Goal: Transaction & Acquisition: Purchase product/service

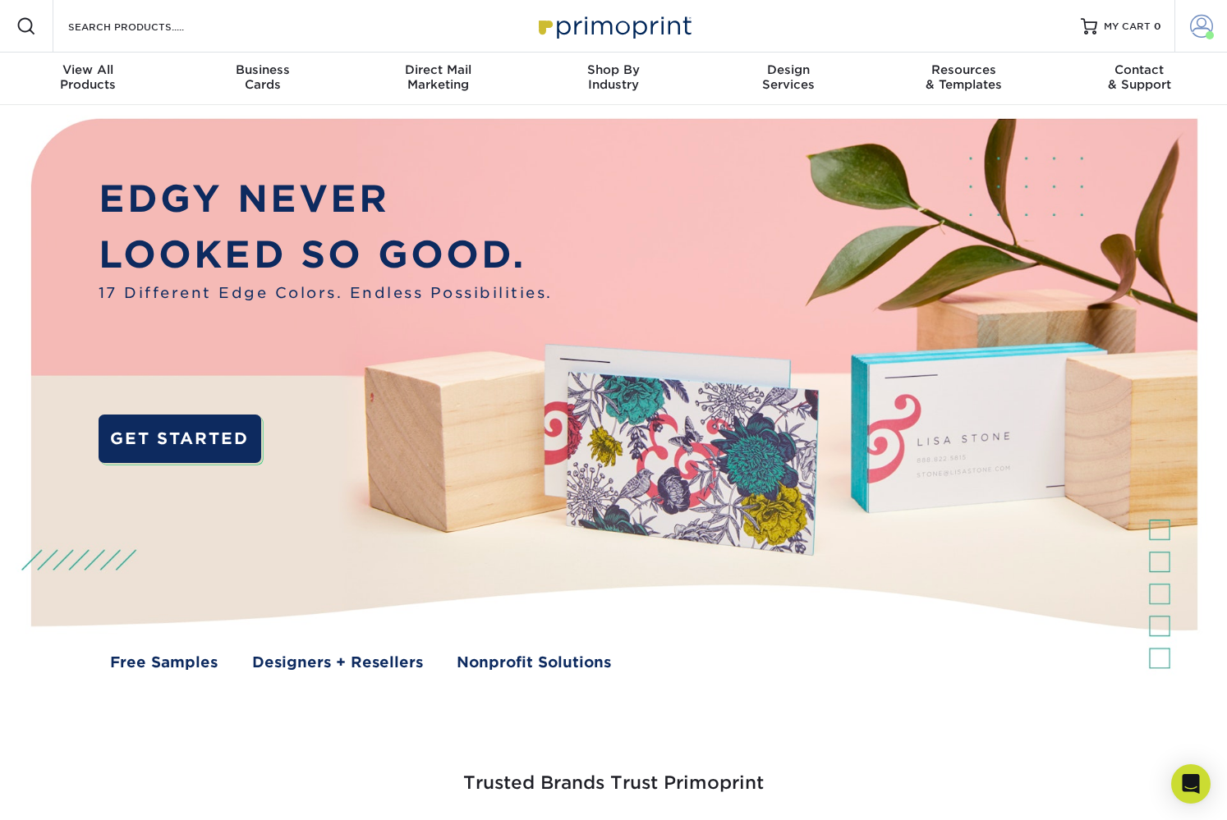
click at [1198, 30] on span at bounding box center [1201, 26] width 23 height 23
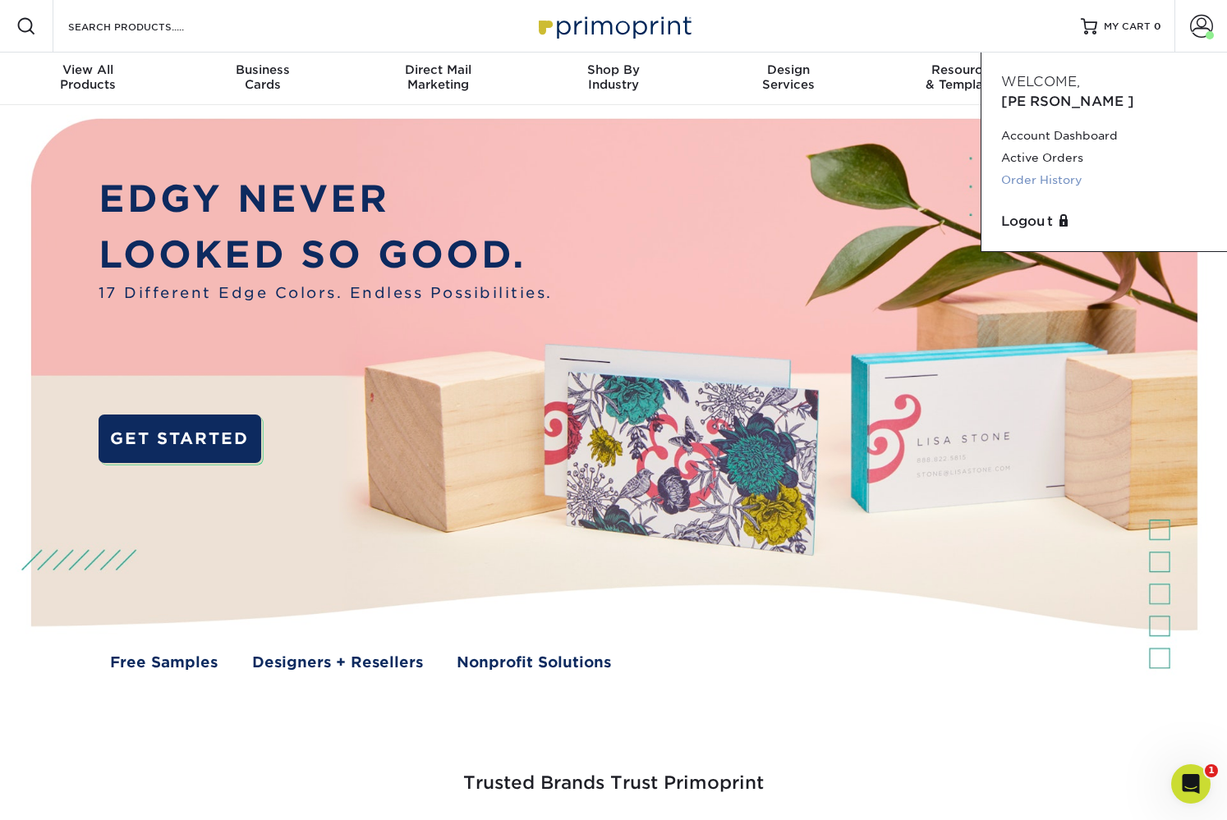
click at [1050, 169] on link "Order History" at bounding box center [1104, 180] width 206 height 22
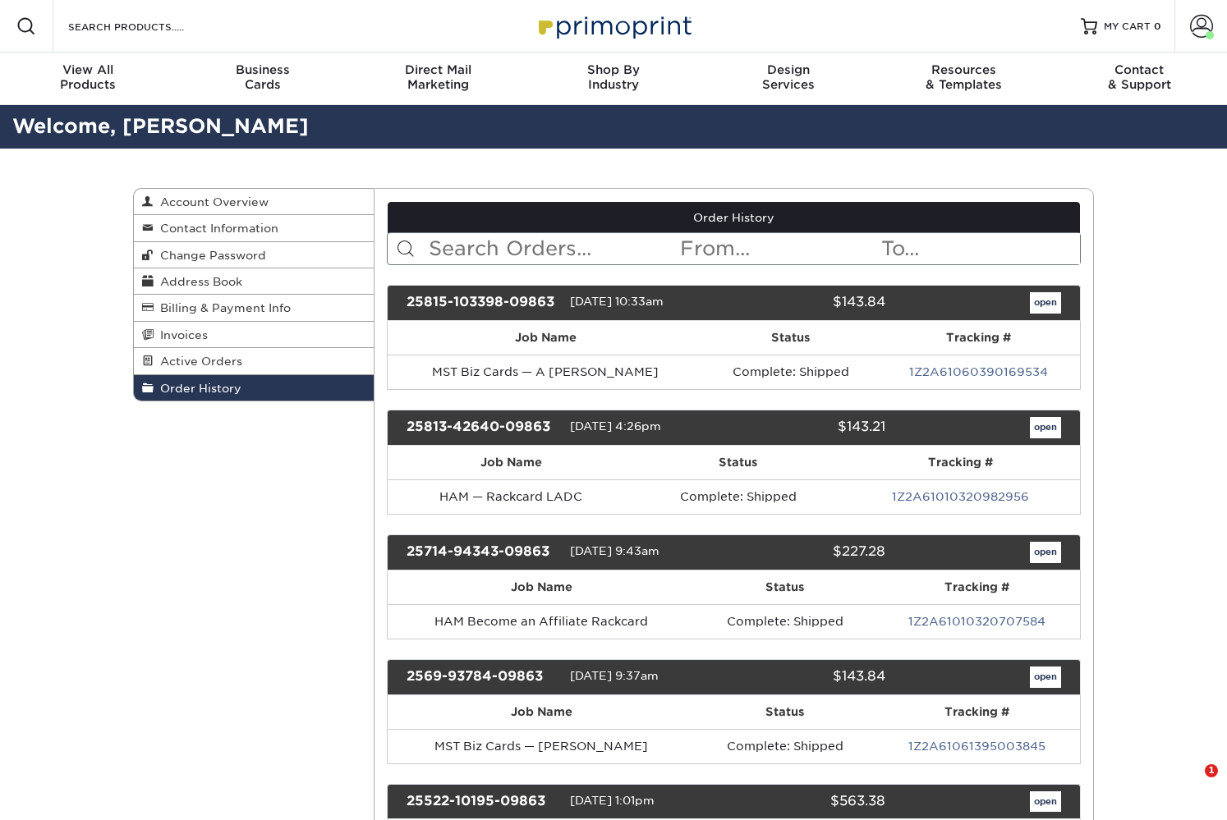
click at [462, 237] on input "text" at bounding box center [553, 248] width 252 height 31
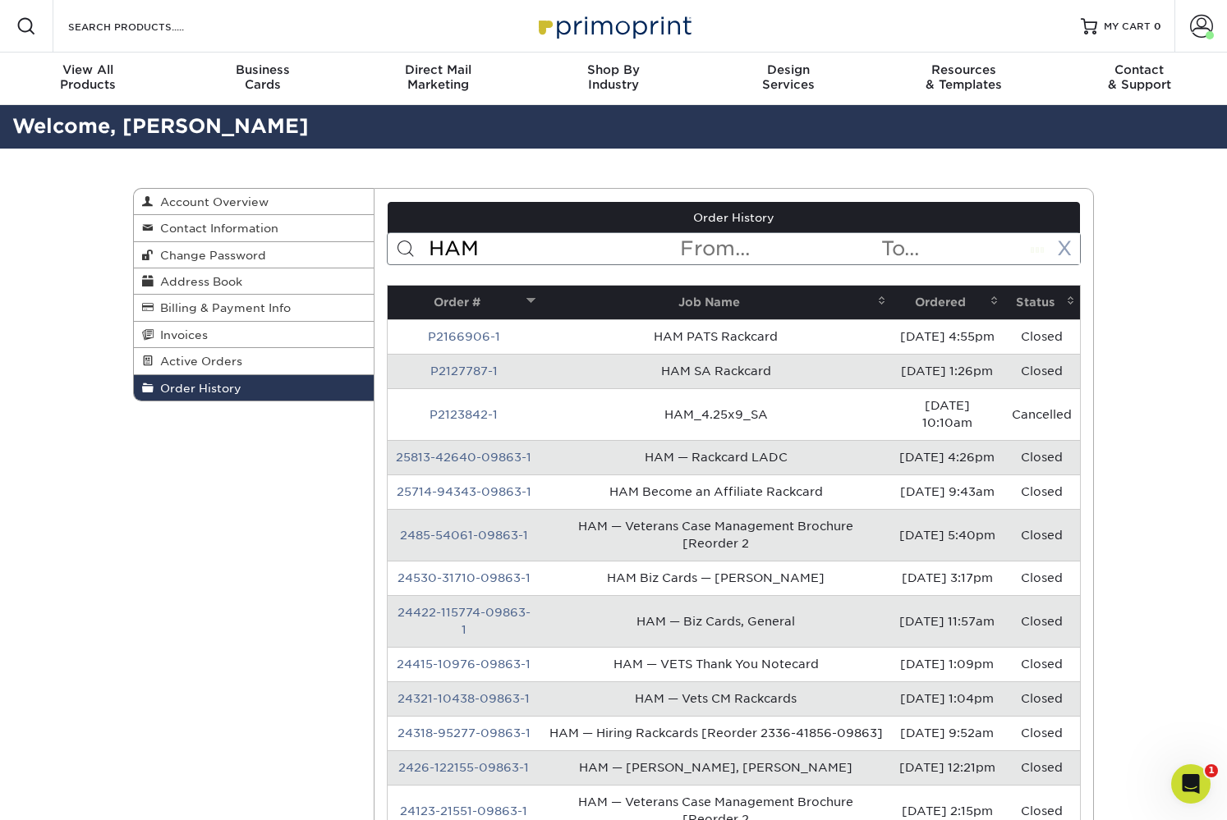
type input "HAM"
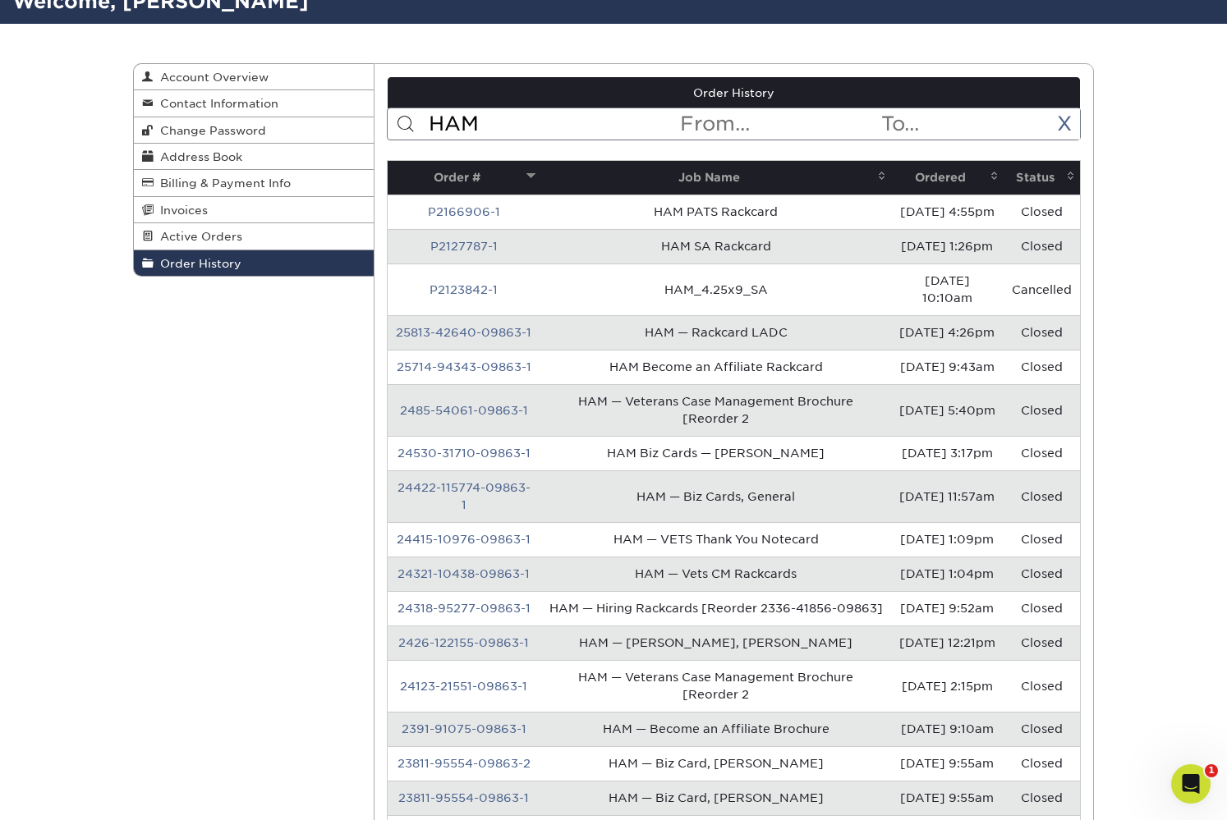
scroll to position [126, 0]
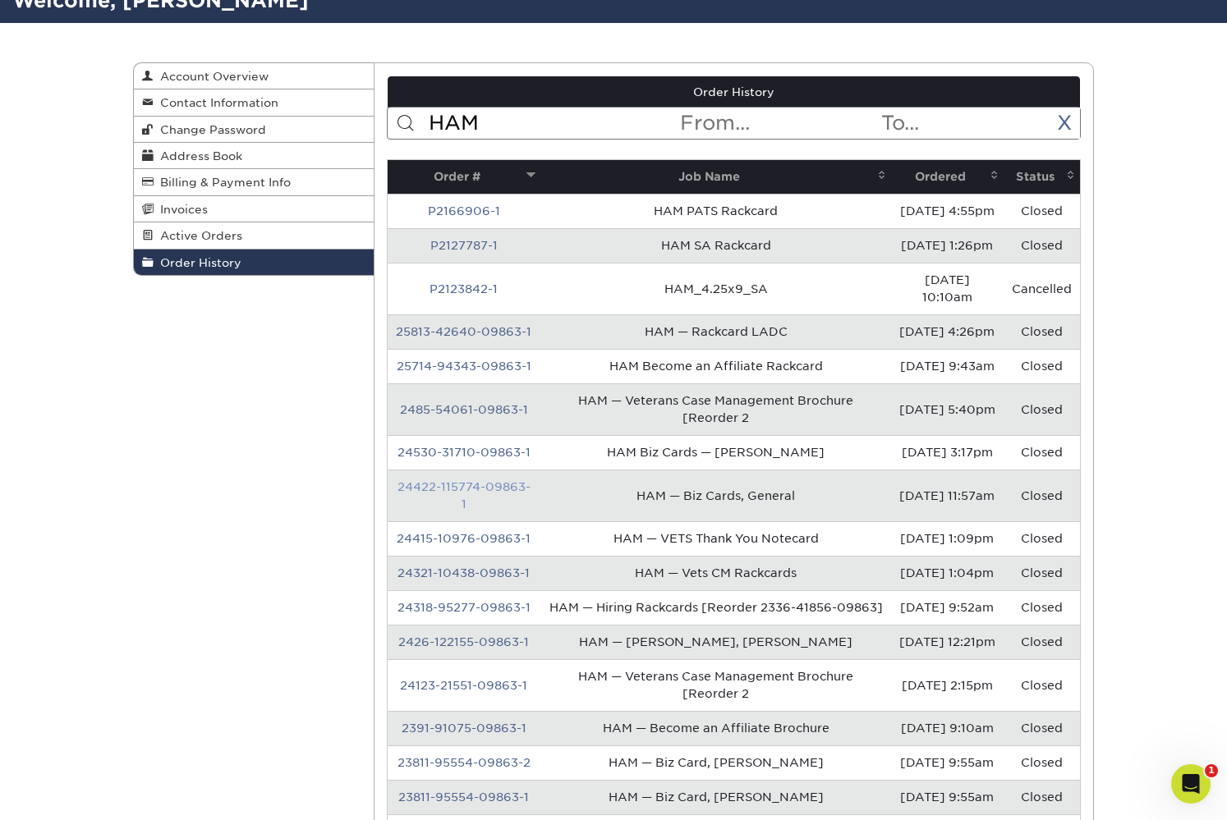
click at [458, 511] on link "24422-115774-09863-1" at bounding box center [463, 495] width 133 height 30
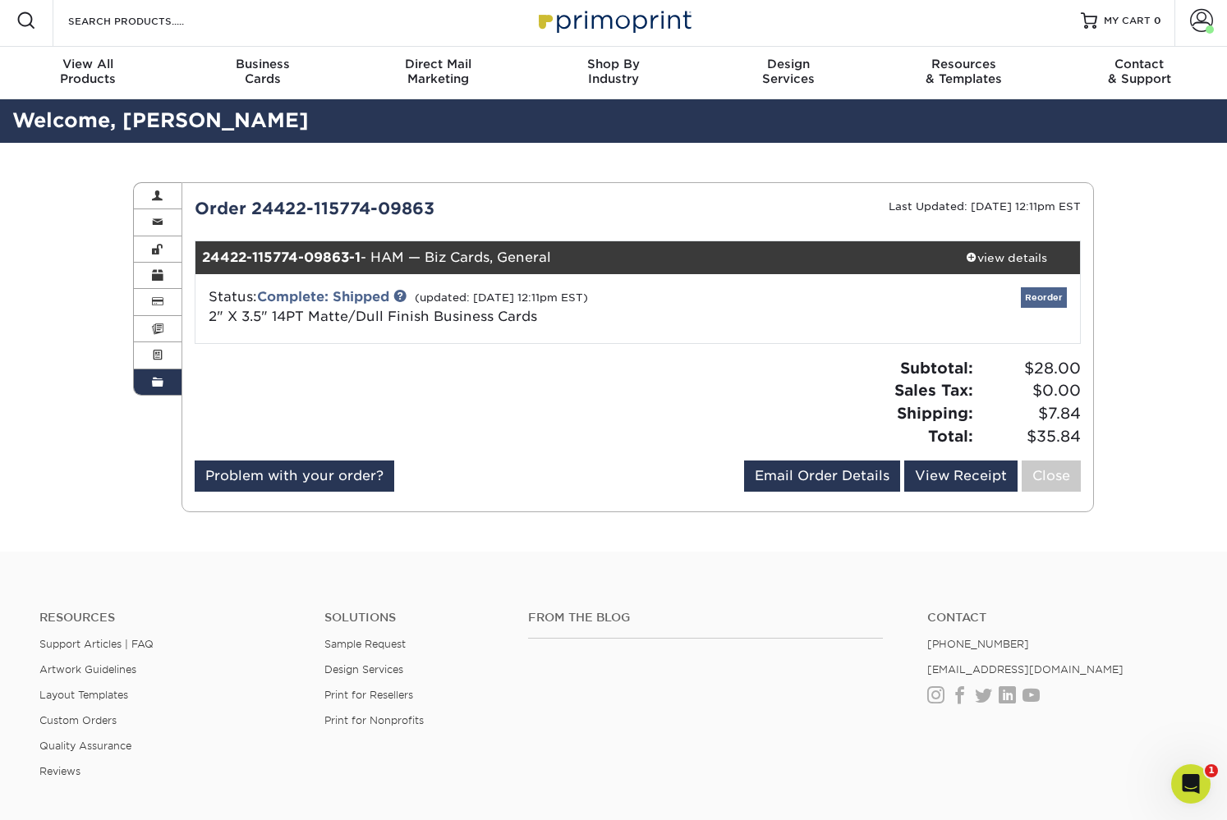
scroll to position [9, 1]
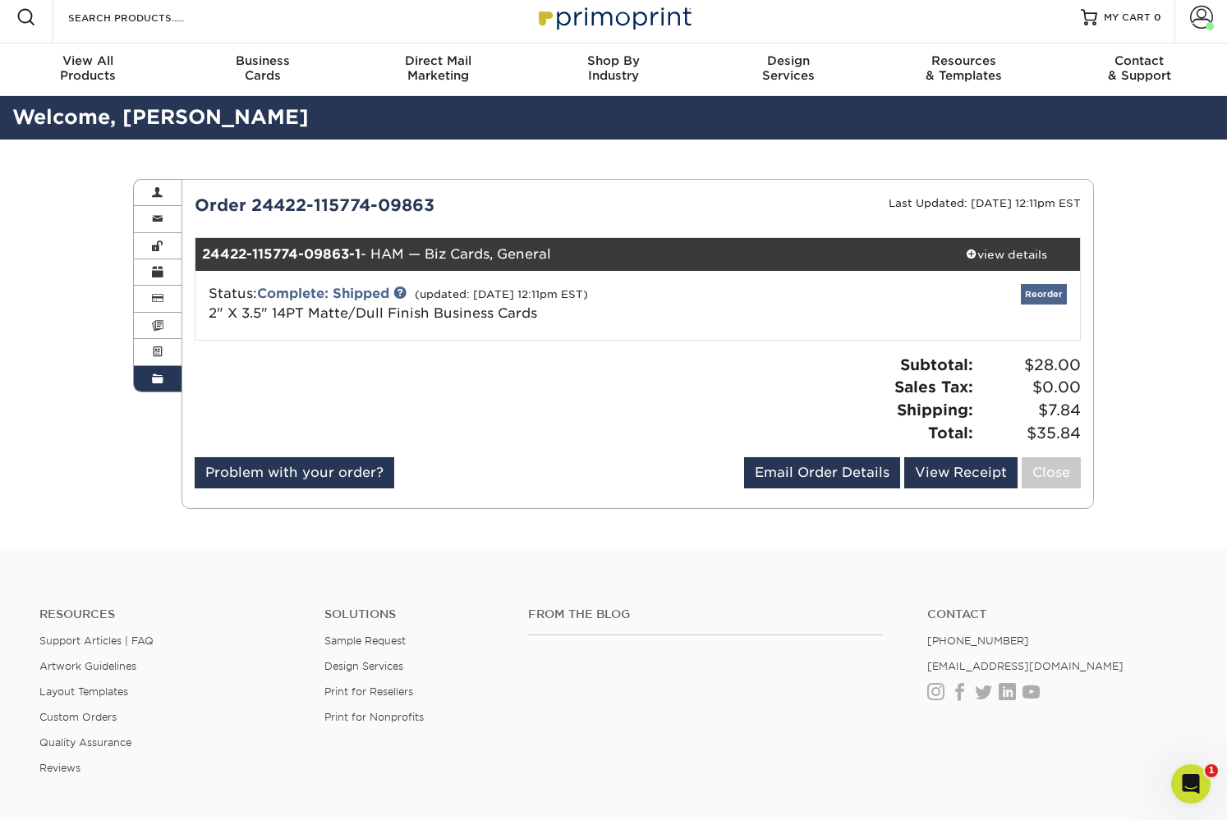
click at [1045, 299] on link "Reorder" at bounding box center [1044, 294] width 46 height 21
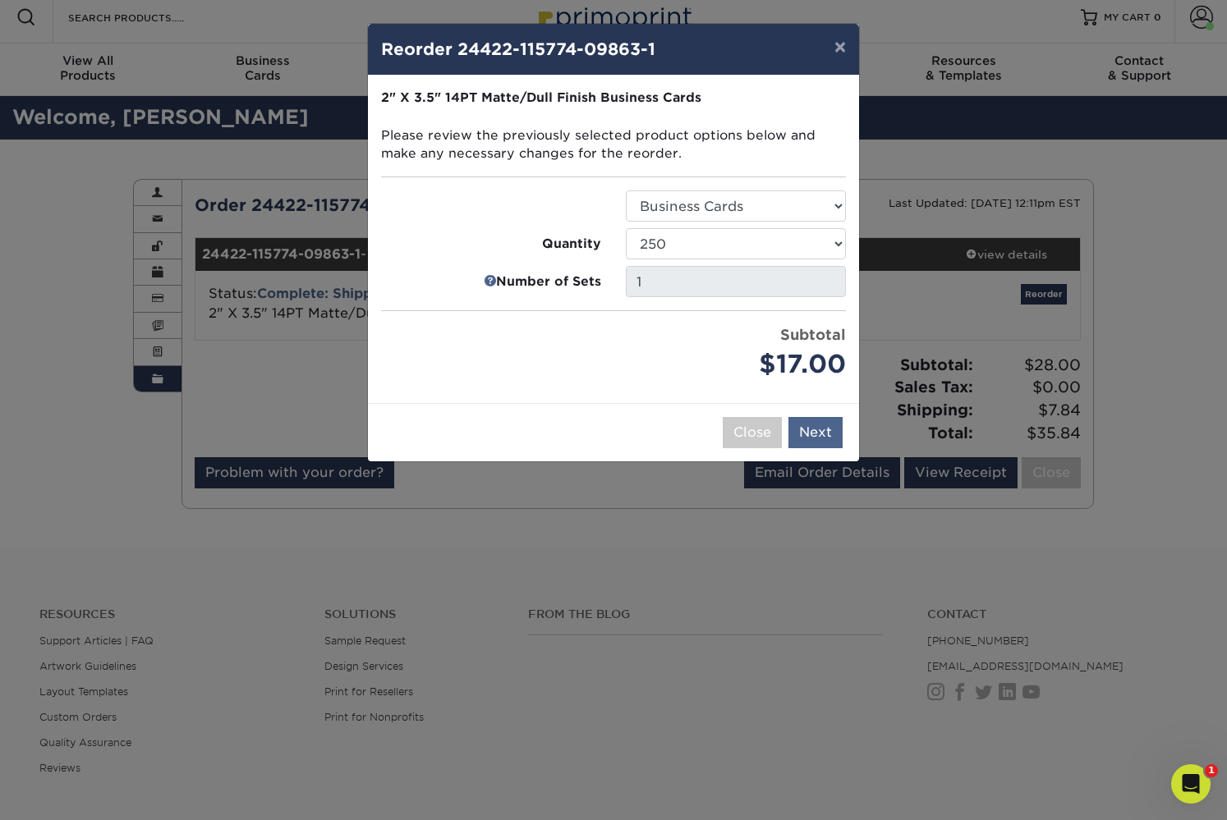
drag, startPoint x: 800, startPoint y: 377, endPoint x: 819, endPoint y: 417, distance: 44.5
click at [800, 377] on div "$17.00" at bounding box center [736, 365] width 220 height 38
click at [820, 428] on button "Next" at bounding box center [815, 432] width 54 height 31
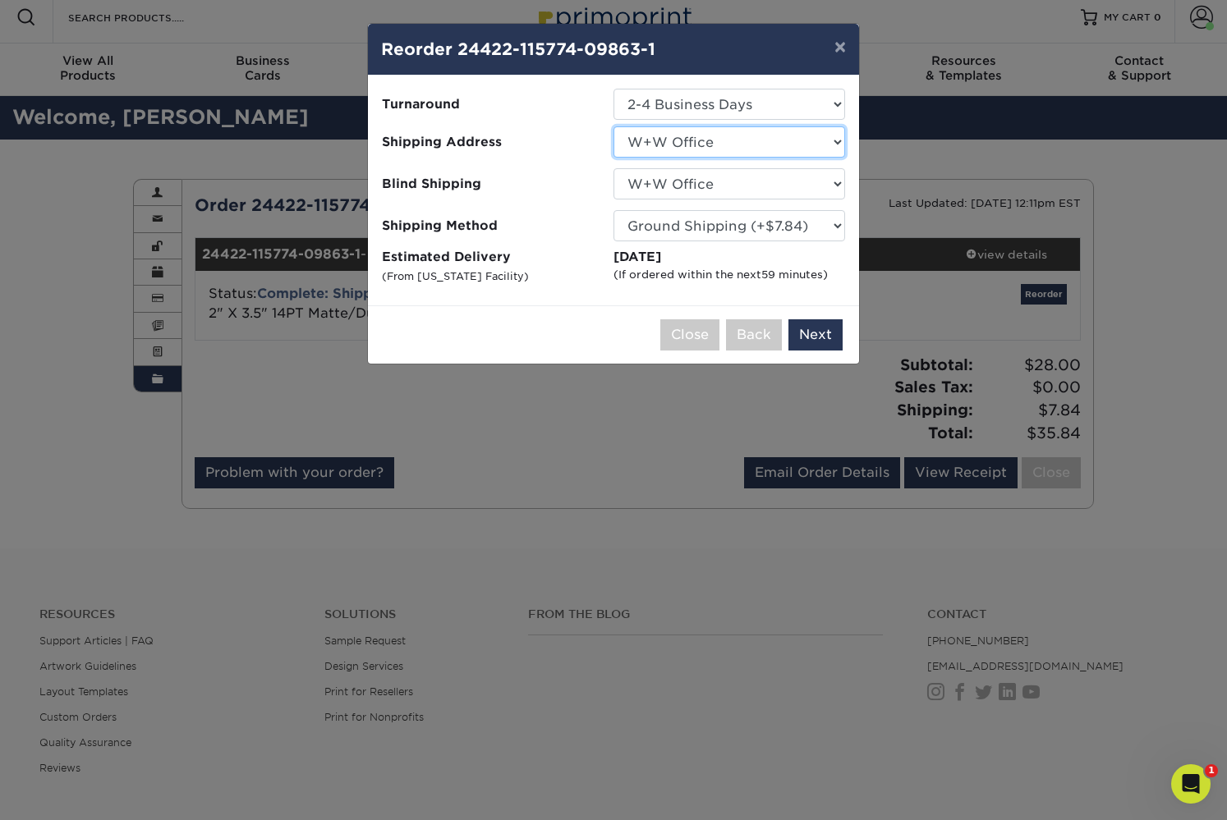
select select "115658"
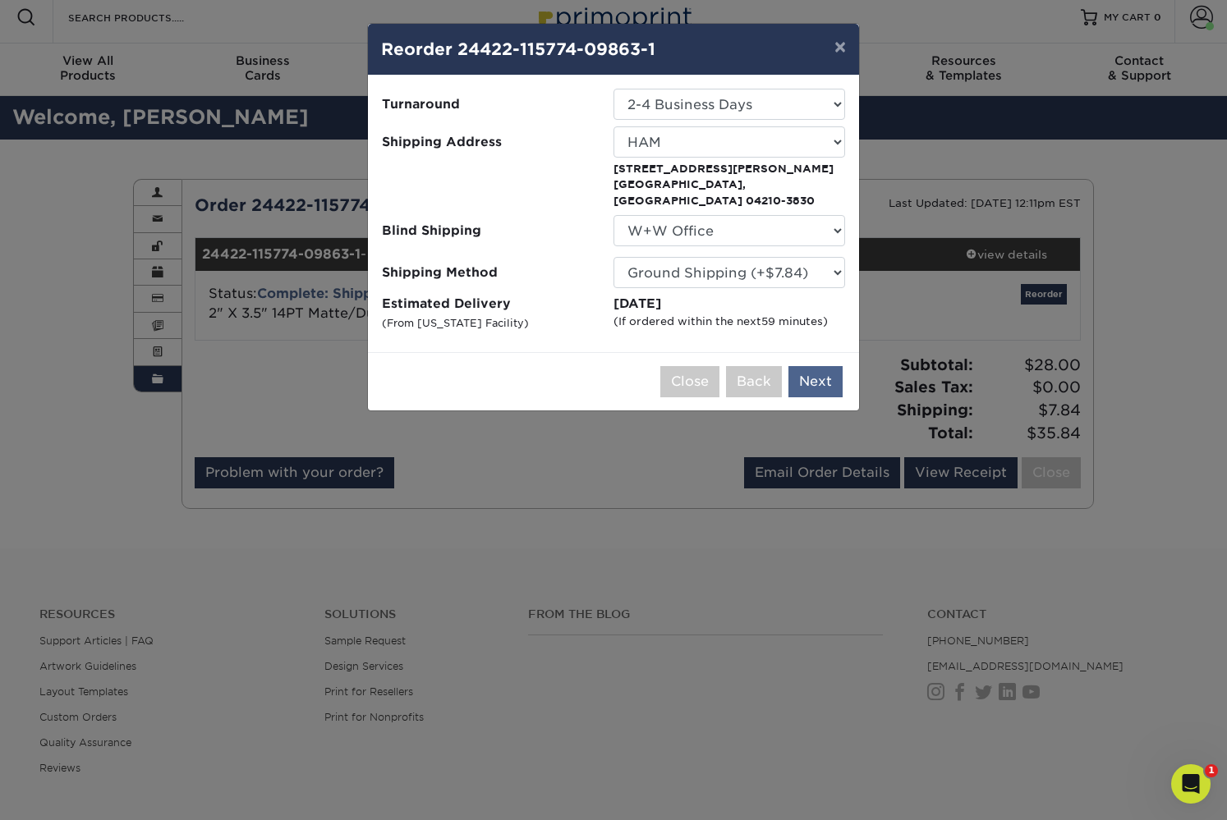
click at [808, 366] on button "Next" at bounding box center [815, 381] width 54 height 31
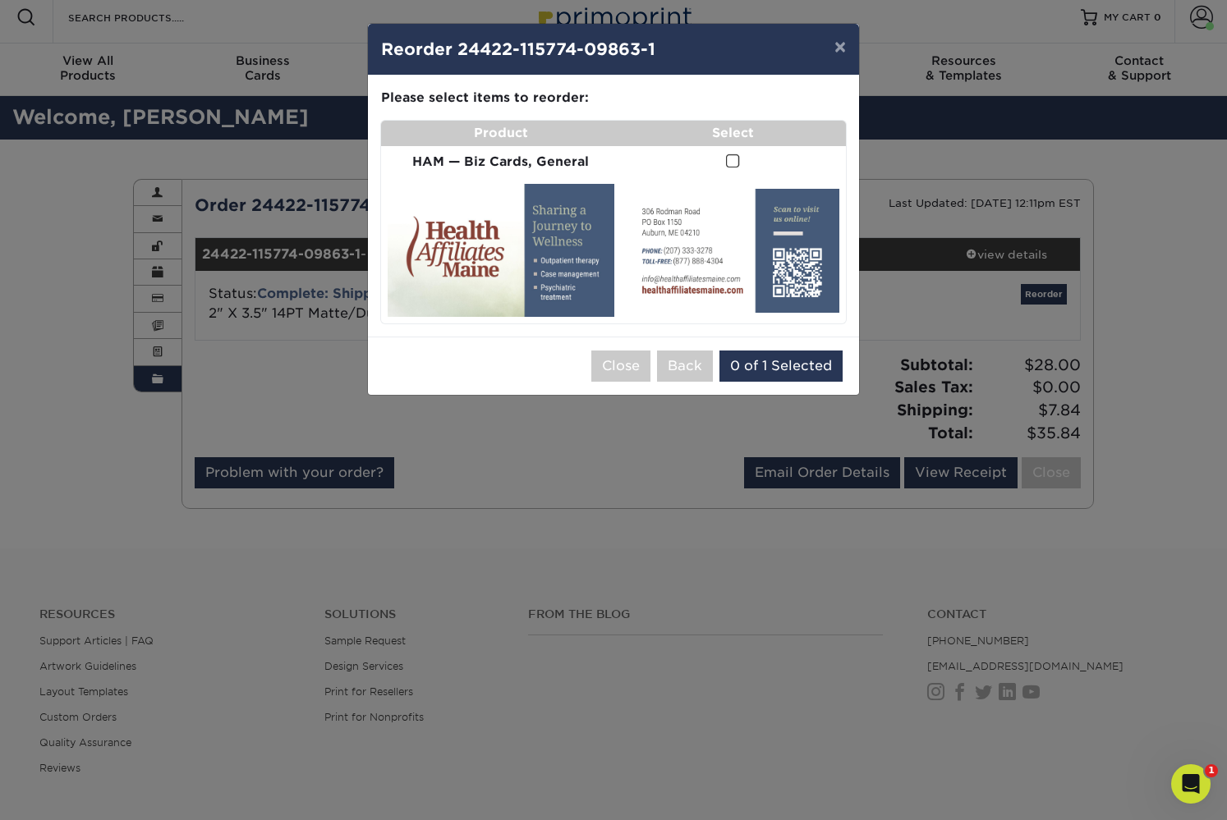
click at [728, 158] on span at bounding box center [733, 162] width 14 height 16
click at [0, 0] on input "checkbox" at bounding box center [0, 0] width 0 height 0
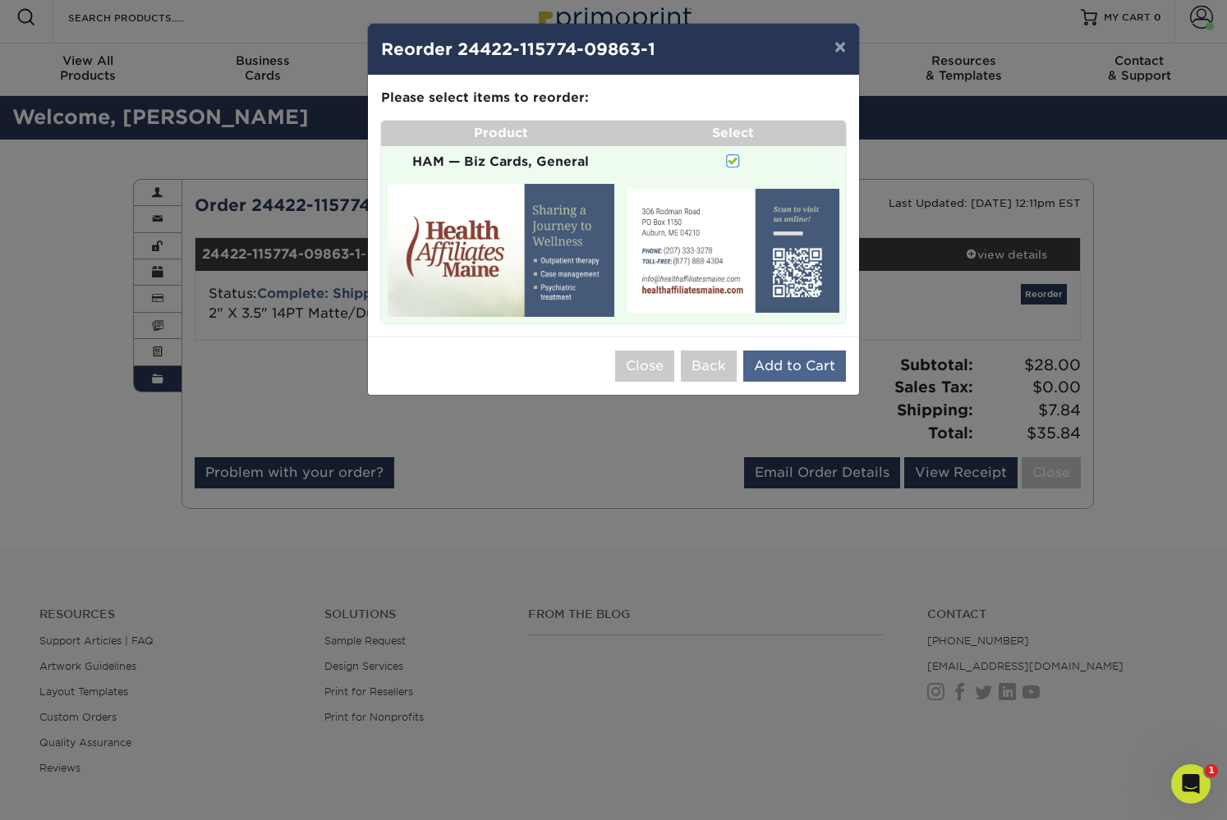
click at [789, 361] on button "Add to Cart" at bounding box center [794, 366] width 103 height 31
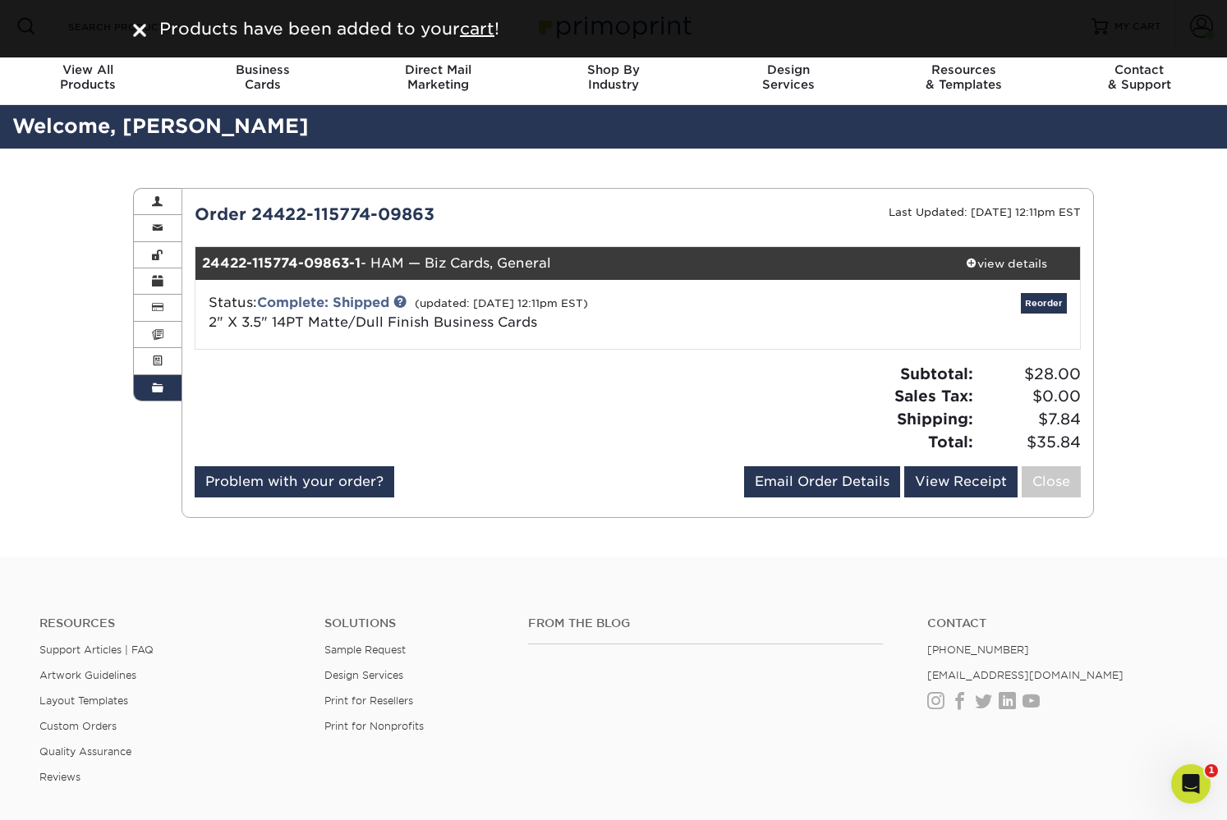
scroll to position [0, 0]
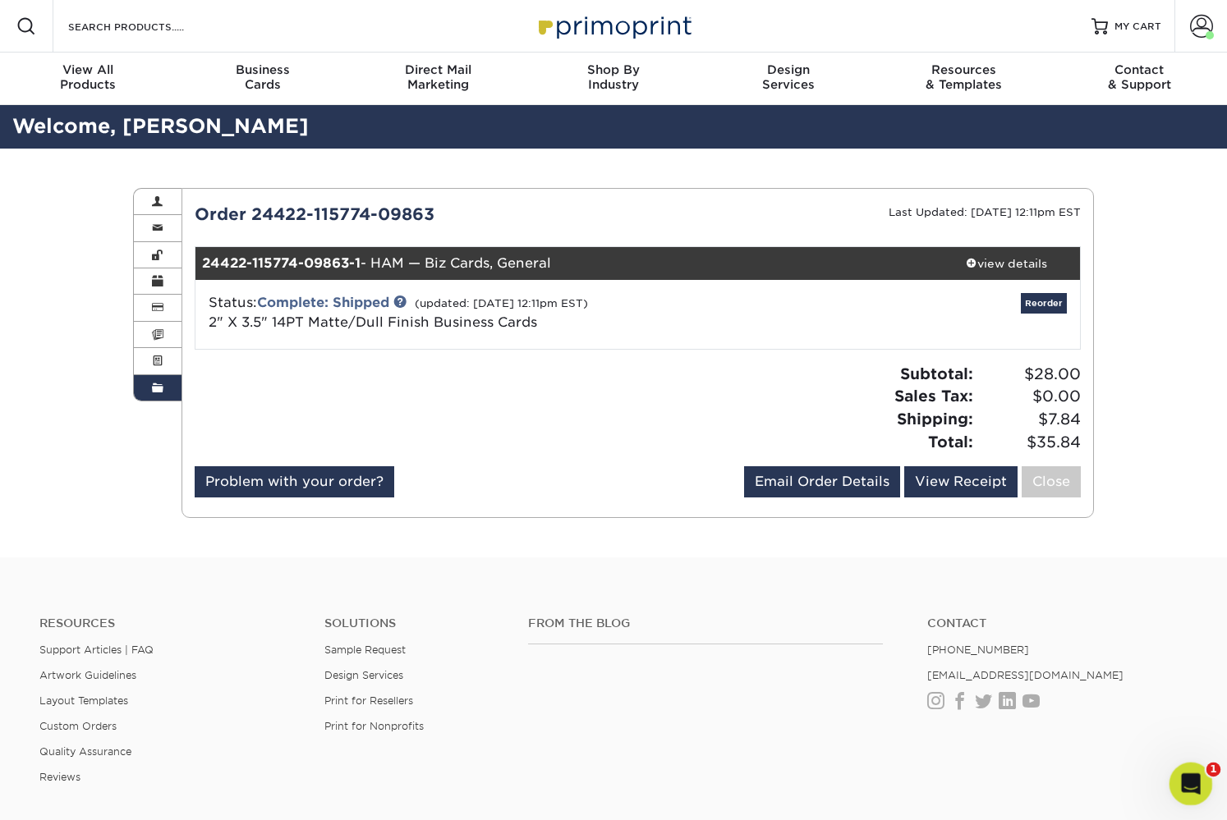
click at [1181, 793] on div "Open Intercom Messenger" at bounding box center [1188, 782] width 54 height 54
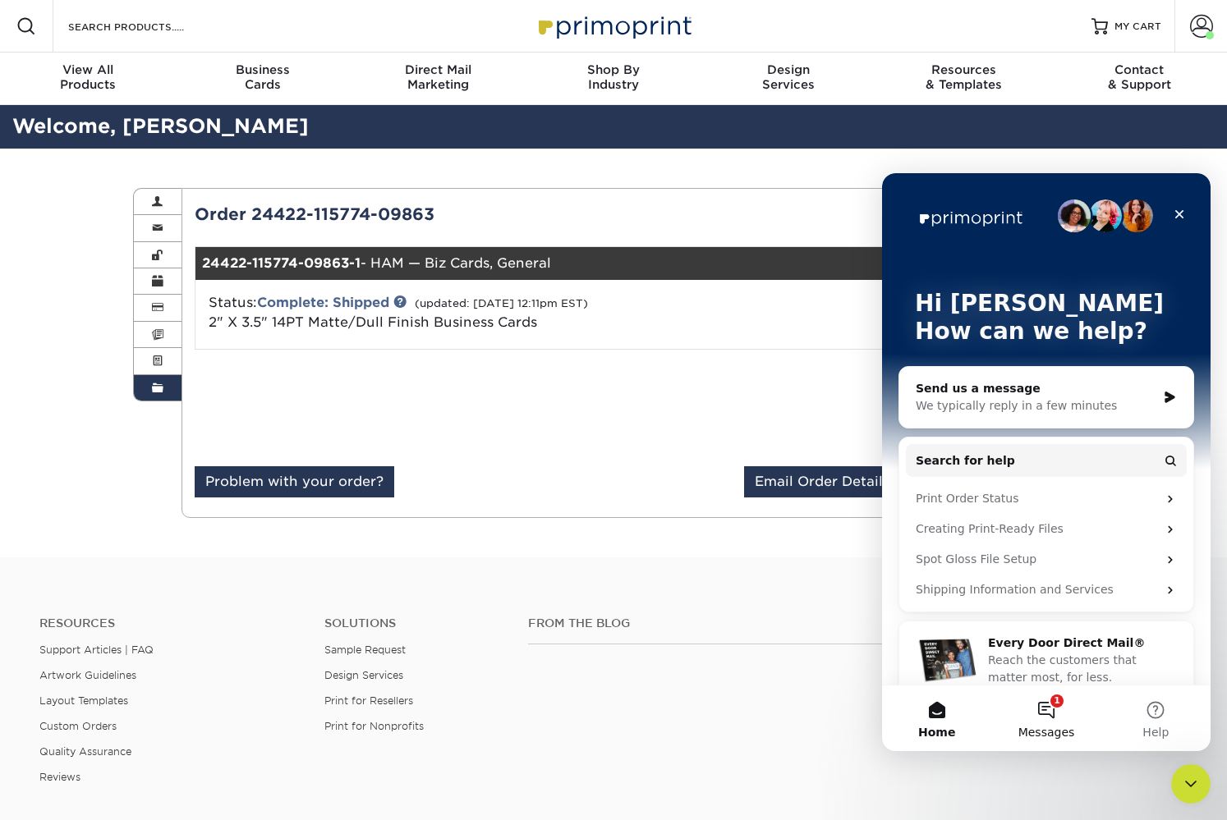
click at [1040, 719] on button "1 Messages" at bounding box center [1045, 719] width 109 height 66
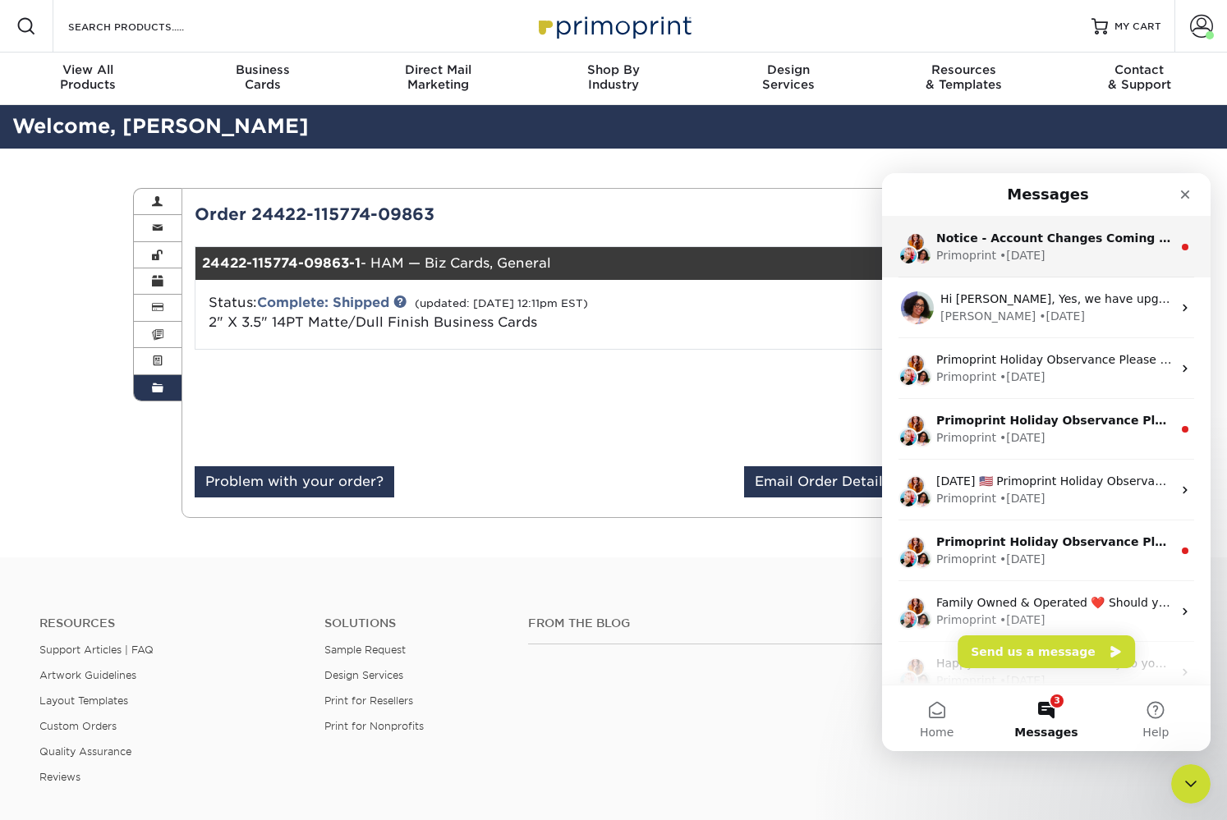
click at [1099, 260] on div "Primoprint • 5d ago" at bounding box center [1054, 255] width 236 height 17
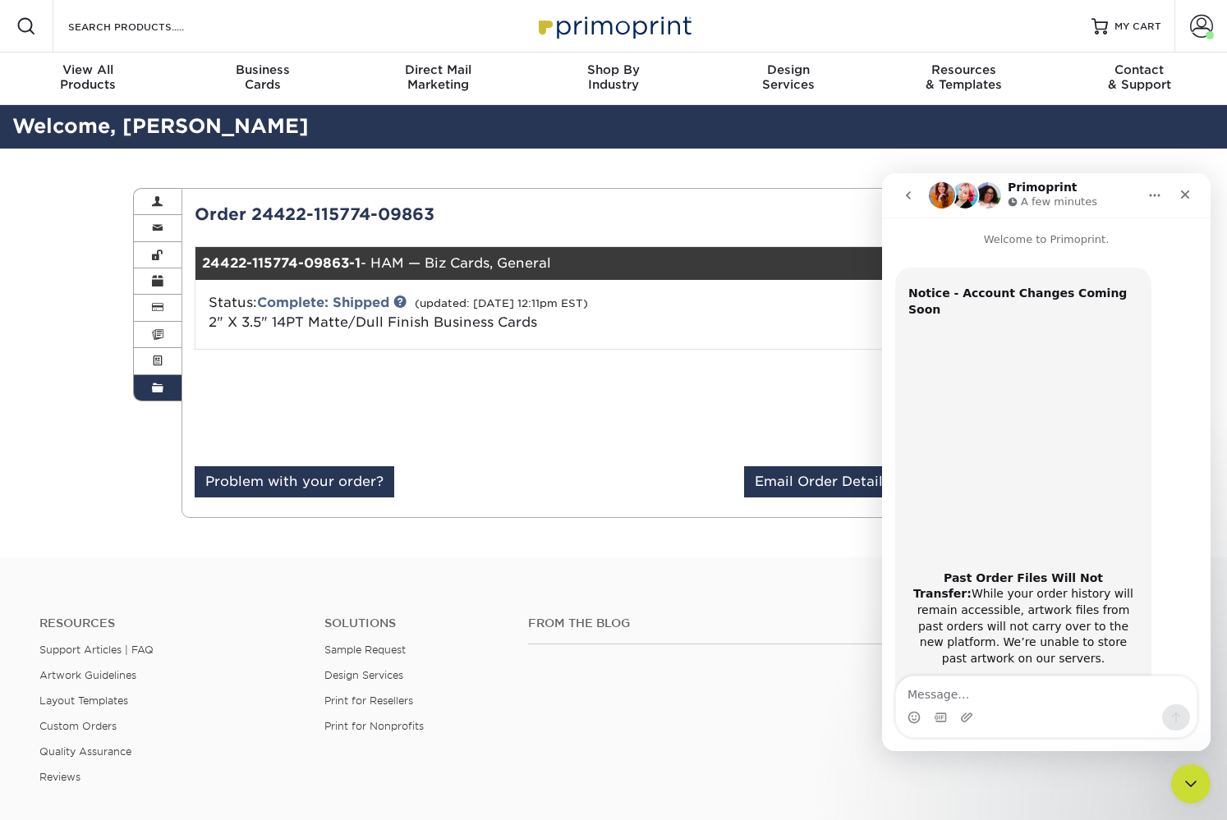
scroll to position [211, 0]
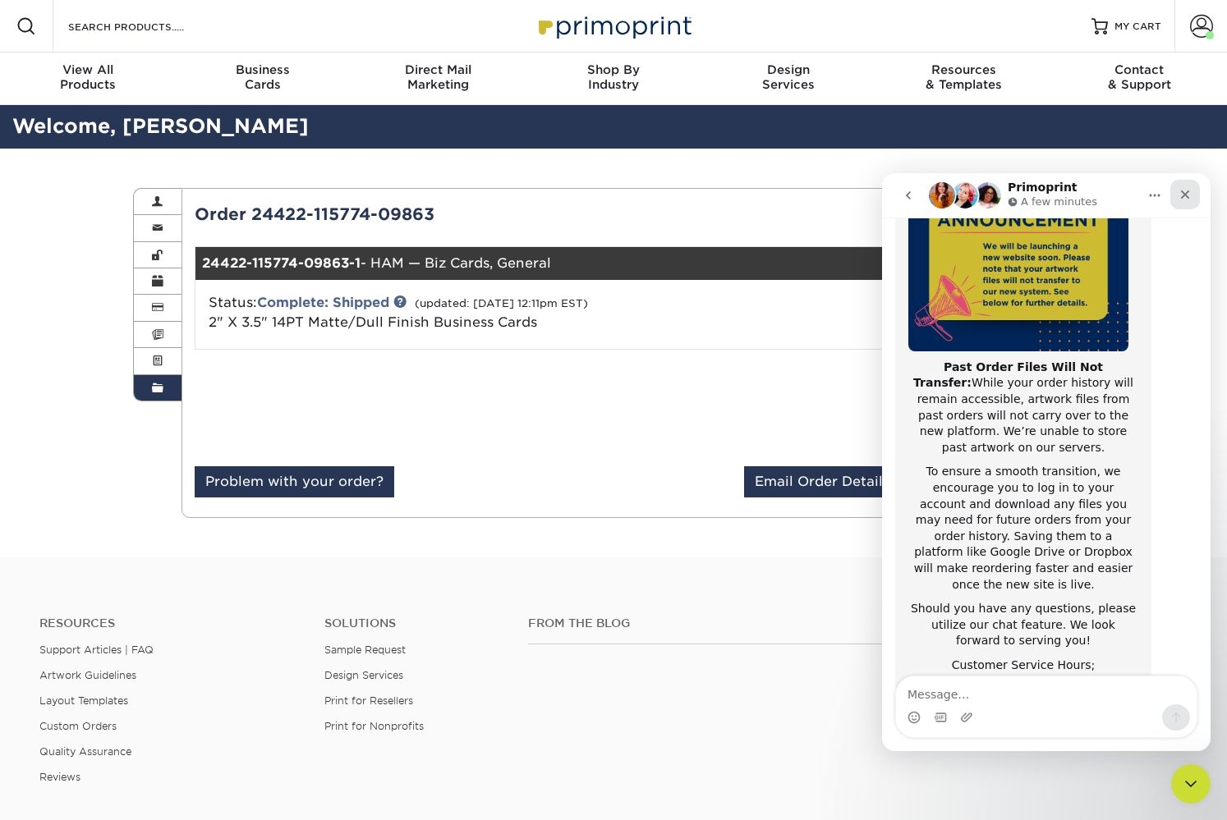
click at [1187, 195] on icon "Close" at bounding box center [1184, 194] width 13 height 13
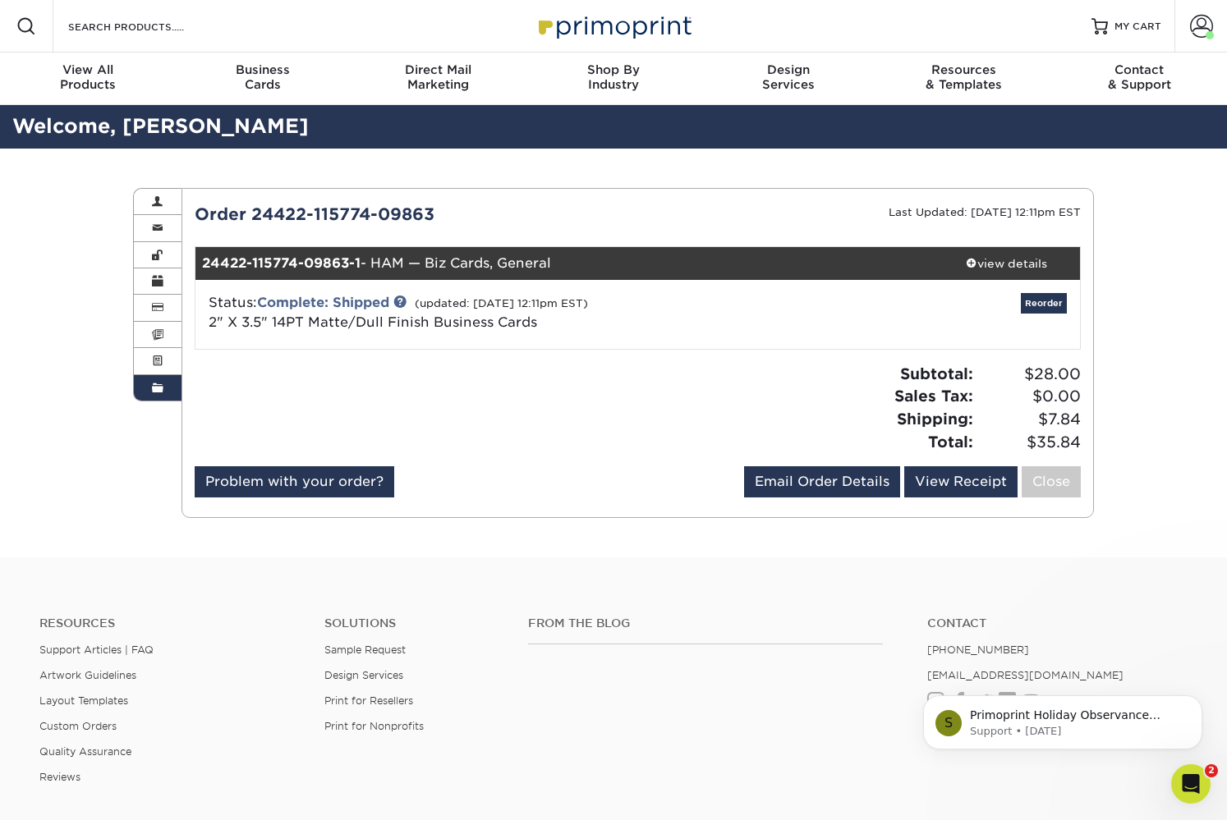
scroll to position [0, 0]
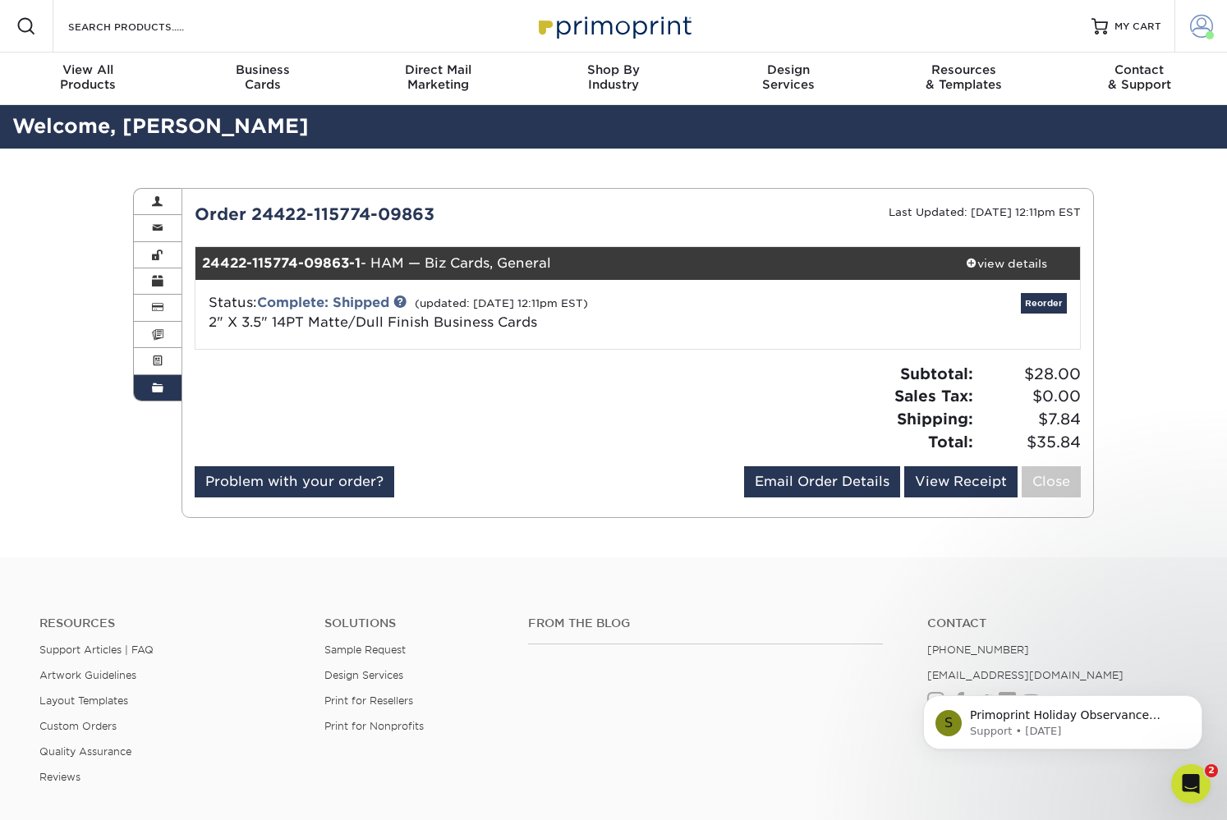
click at [1194, 32] on span at bounding box center [1201, 26] width 23 height 23
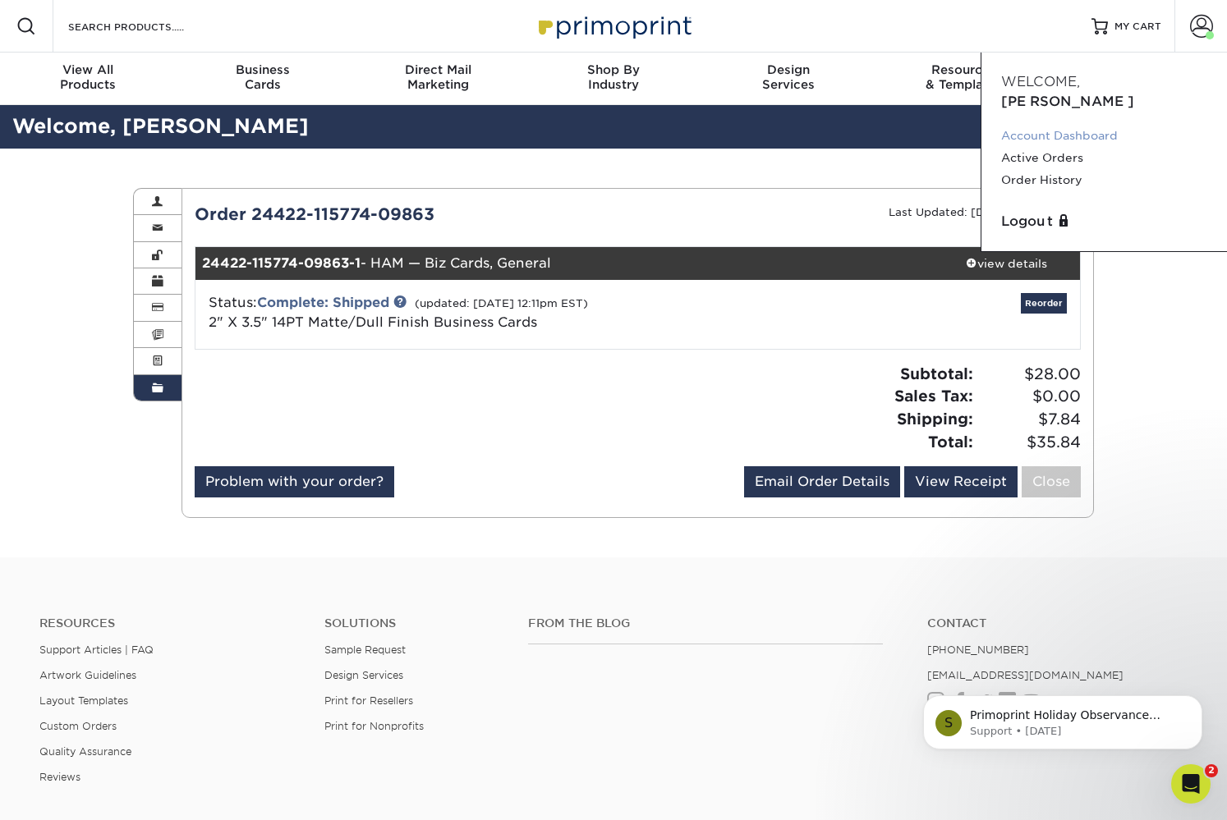
drag, startPoint x: 1146, startPoint y: 323, endPoint x: 1100, endPoint y: 108, distance: 219.2
click at [1146, 313] on div "Order History Account Overview Contact Information Change Password Address Book…" at bounding box center [613, 353] width 1227 height 409
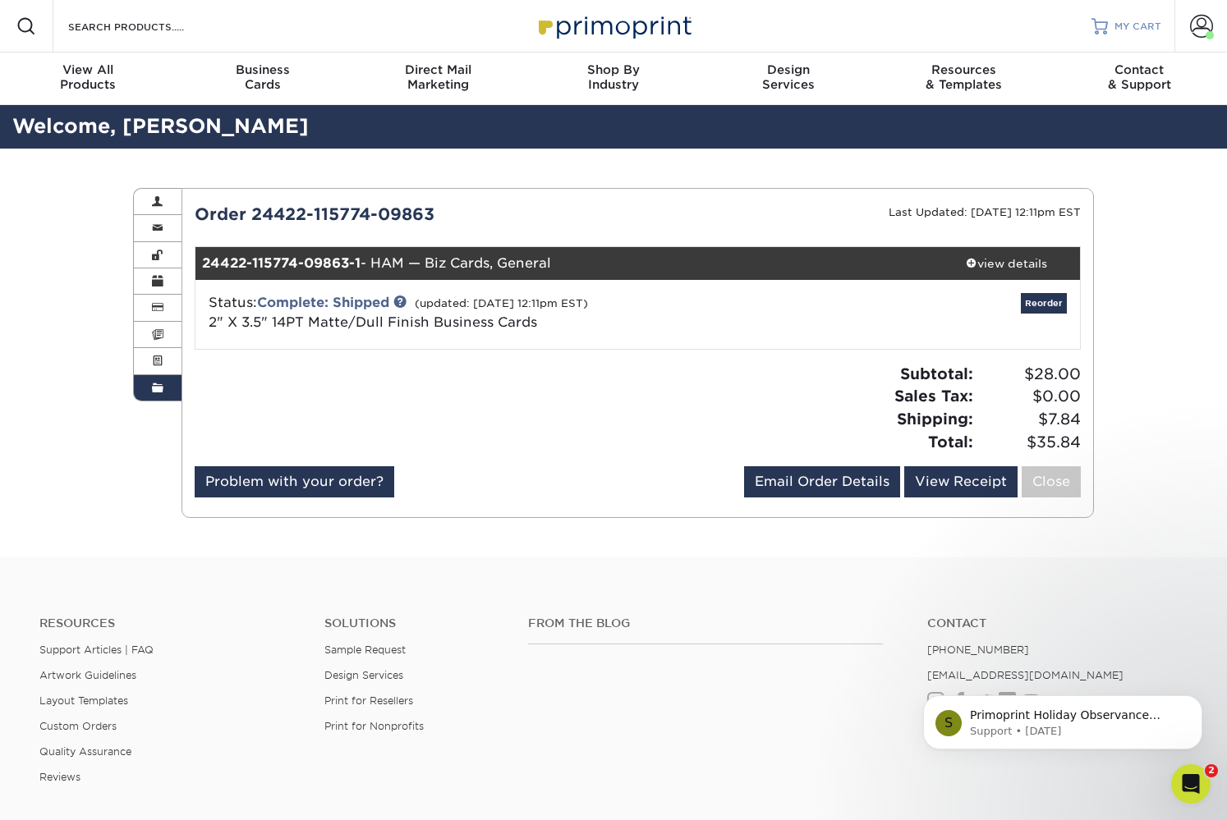
click at [1117, 19] on link "MY CART" at bounding box center [1126, 26] width 70 height 53
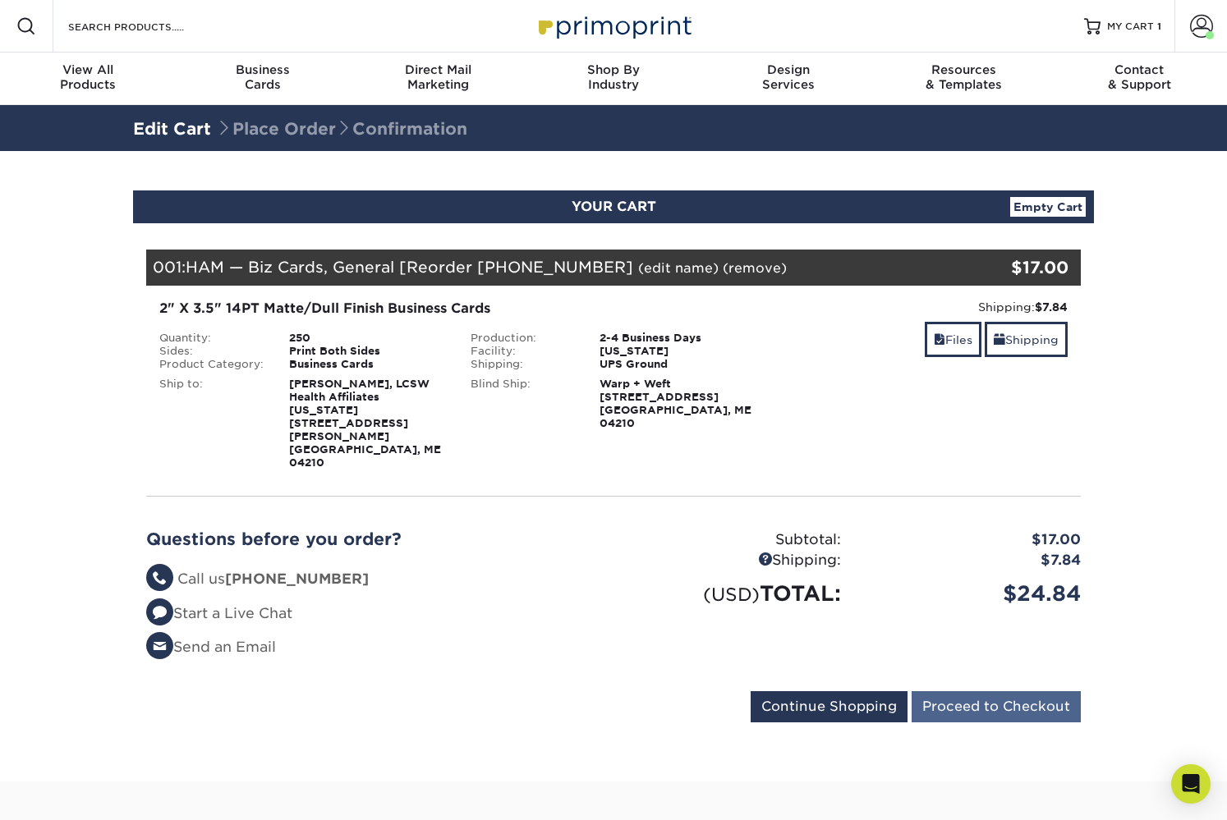
click at [980, 691] on input "Proceed to Checkout" at bounding box center [996, 706] width 169 height 31
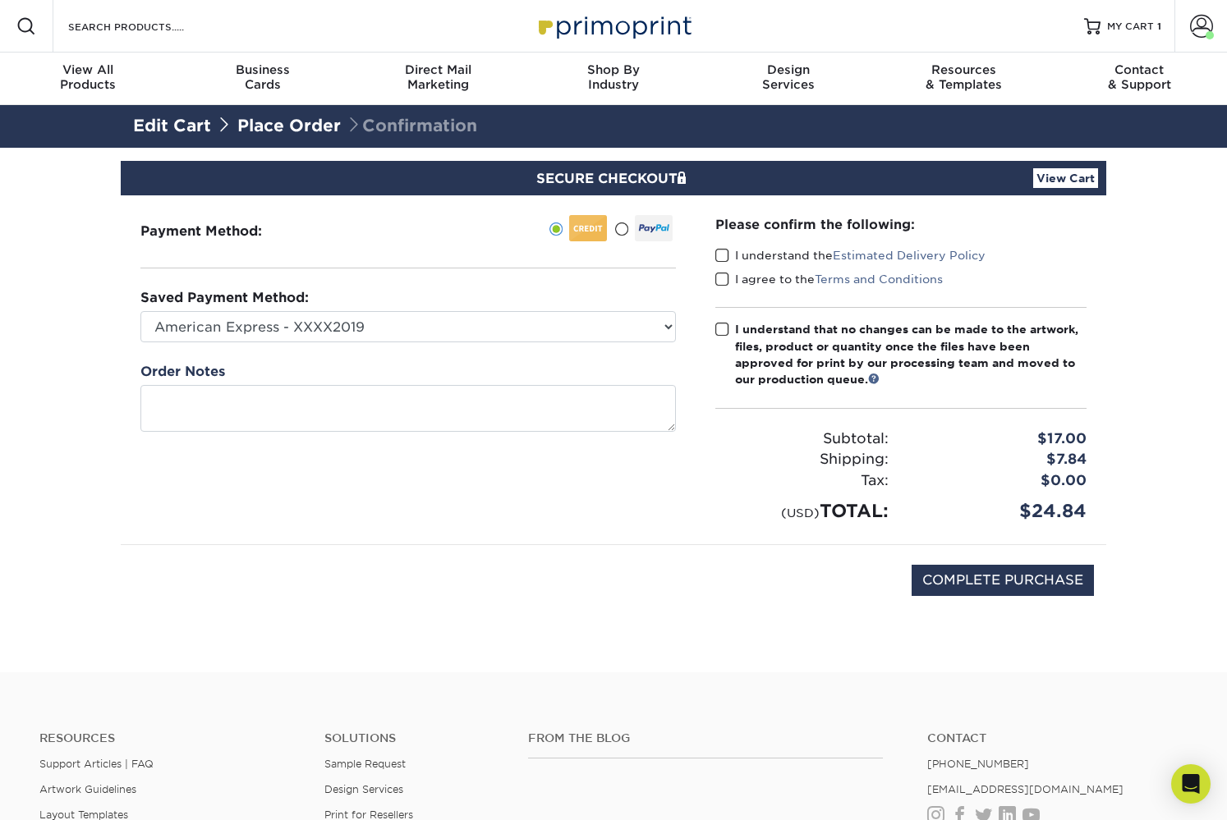
drag, startPoint x: 719, startPoint y: 254, endPoint x: 721, endPoint y: 262, distance: 8.6
click at [719, 254] on span at bounding box center [722, 256] width 14 height 16
click at [0, 0] on input "I understand the Estimated Delivery Policy" at bounding box center [0, 0] width 0 height 0
click at [723, 280] on span at bounding box center [722, 280] width 14 height 16
click at [0, 0] on input "I agree to the Terms and Conditions" at bounding box center [0, 0] width 0 height 0
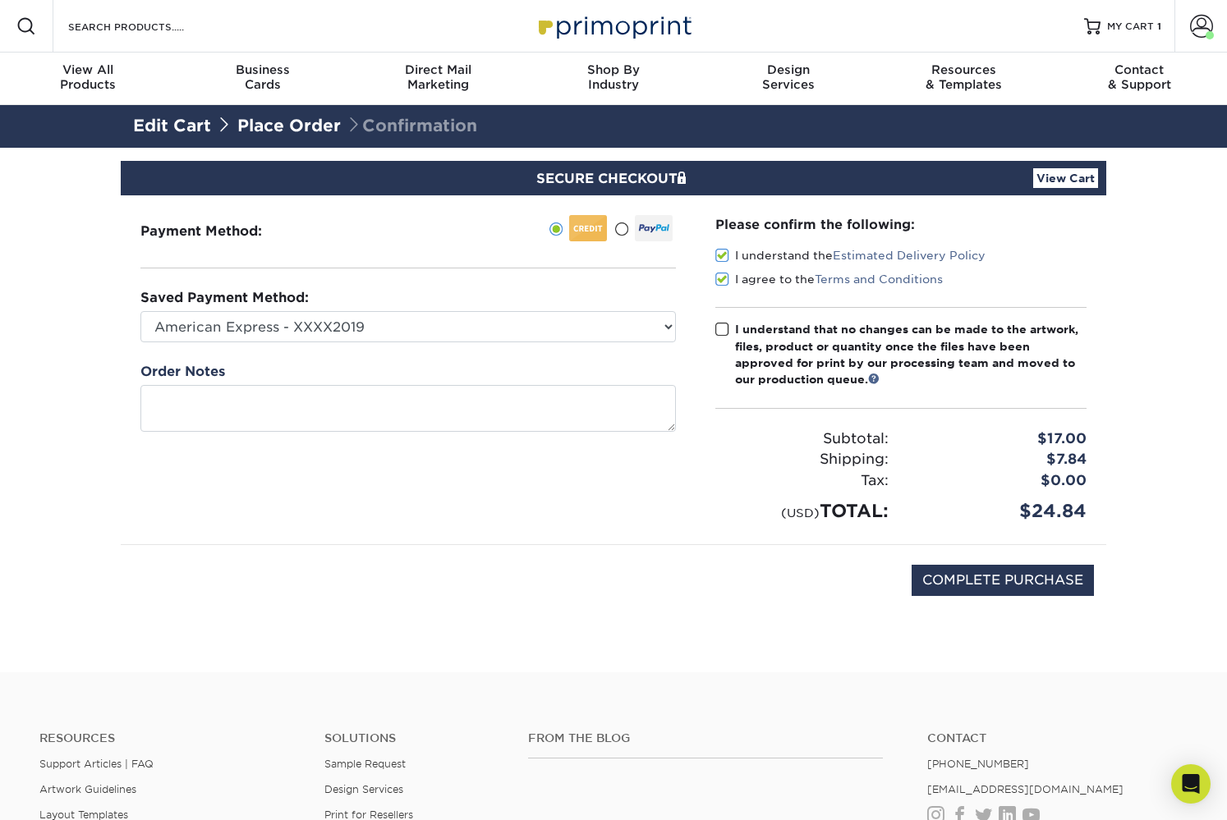
drag, startPoint x: 721, startPoint y: 328, endPoint x: 729, endPoint y: 340, distance: 14.1
click at [721, 329] on span at bounding box center [722, 330] width 14 height 16
click at [0, 0] on input "I understand that no changes can be made to the artwork, files, product or quan…" at bounding box center [0, 0] width 0 height 0
click at [973, 575] on input "COMPLETE PURCHASE" at bounding box center [1003, 580] width 182 height 31
type input "PROCESSING, PLEASE WAIT..."
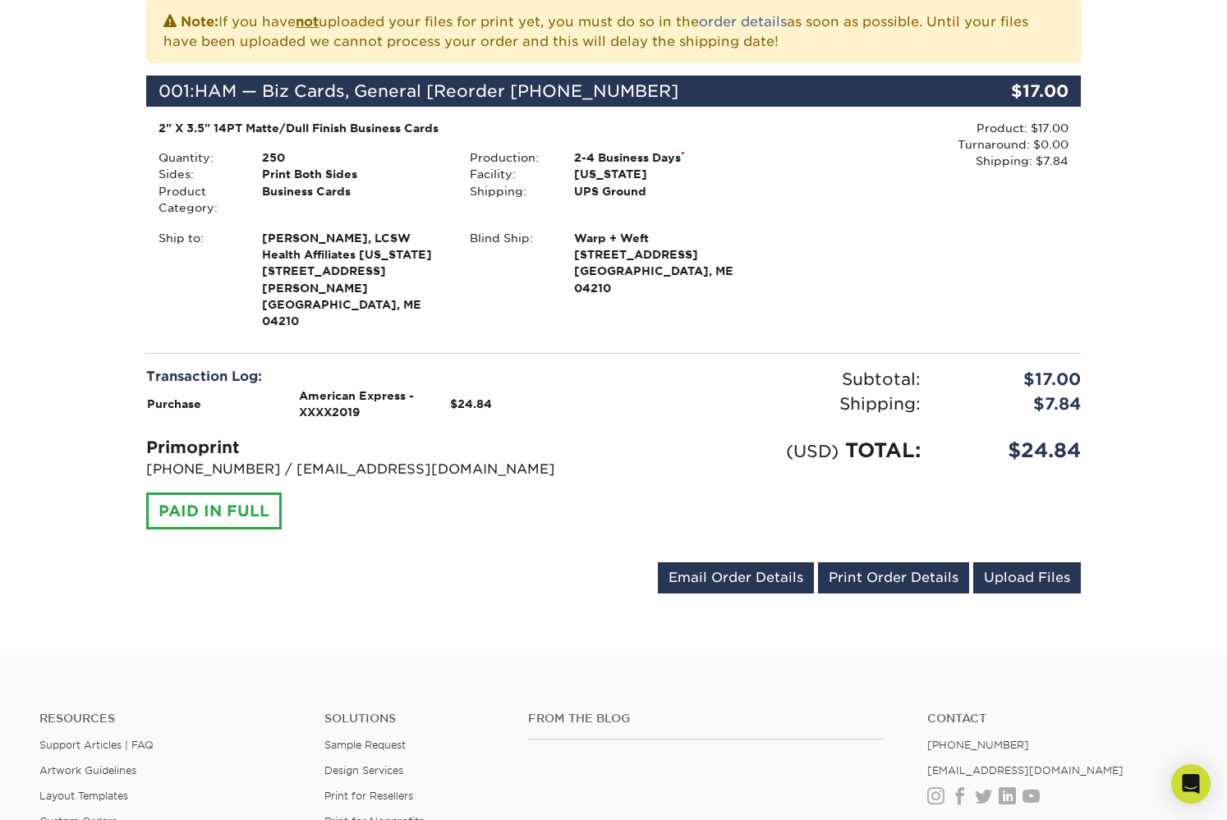
scroll to position [415, 0]
